Goal: Connect with others: Connect with others

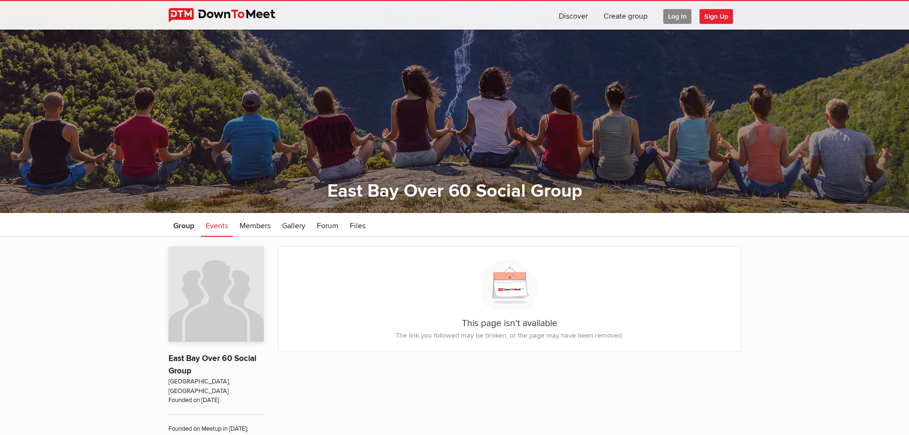
scroll to position [14, 0]
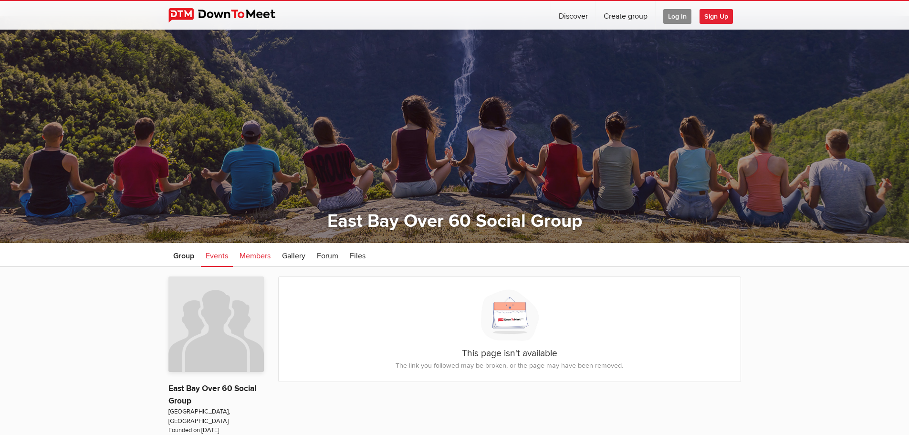
click at [252, 254] on span "Members" at bounding box center [254, 256] width 31 height 10
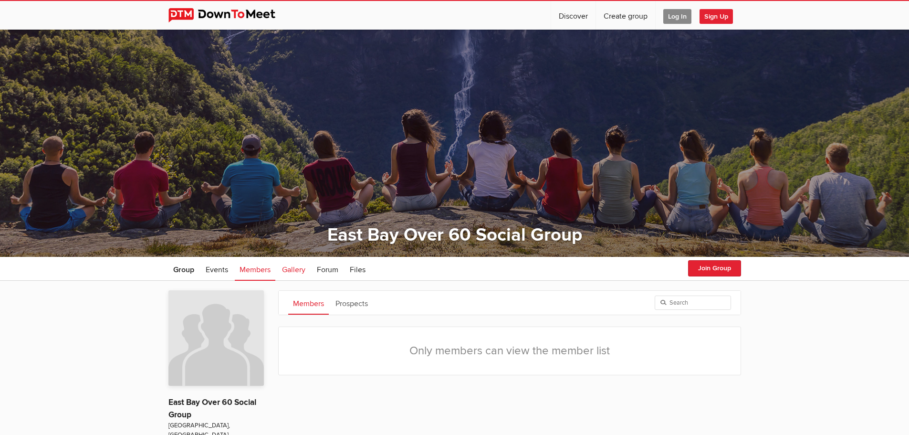
click at [294, 270] on span "Gallery" at bounding box center [293, 270] width 23 height 10
click at [370, 272] on link "Files" at bounding box center [357, 269] width 25 height 24
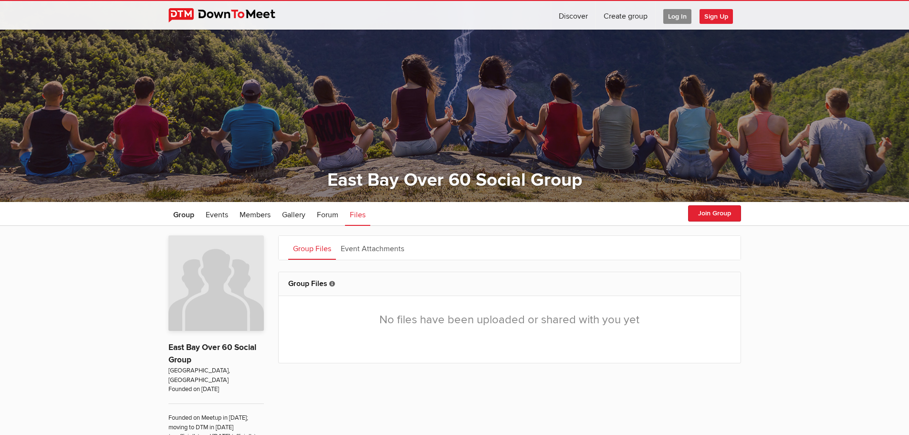
scroll to position [48, 0]
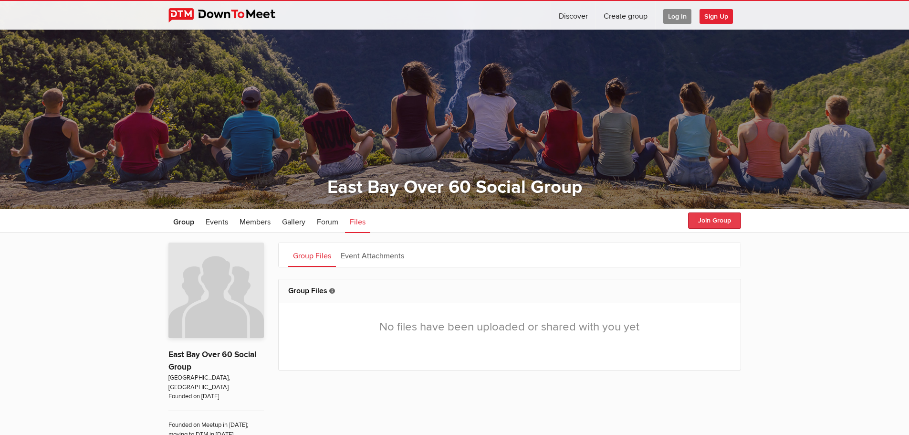
click at [705, 219] on button "Join Group" at bounding box center [714, 220] width 53 height 16
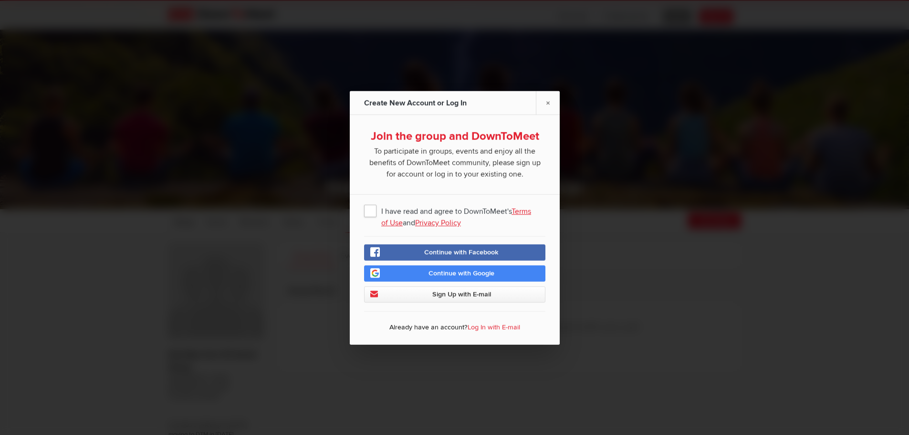
click at [369, 211] on span "I have read and agree to DownToMeet's Terms of Use and Privacy Policy" at bounding box center [454, 209] width 181 height 17
click at [0, 0] on input "I have read and agree to DownToMeet's Terms of Use and Privacy Policy" at bounding box center [0, 0] width 0 height 0
click at [433, 273] on span "Continue with Google" at bounding box center [461, 273] width 66 height 8
click at [456, 268] on link "Continue with Google" at bounding box center [454, 273] width 181 height 16
